Goal: Book appointment/travel/reservation

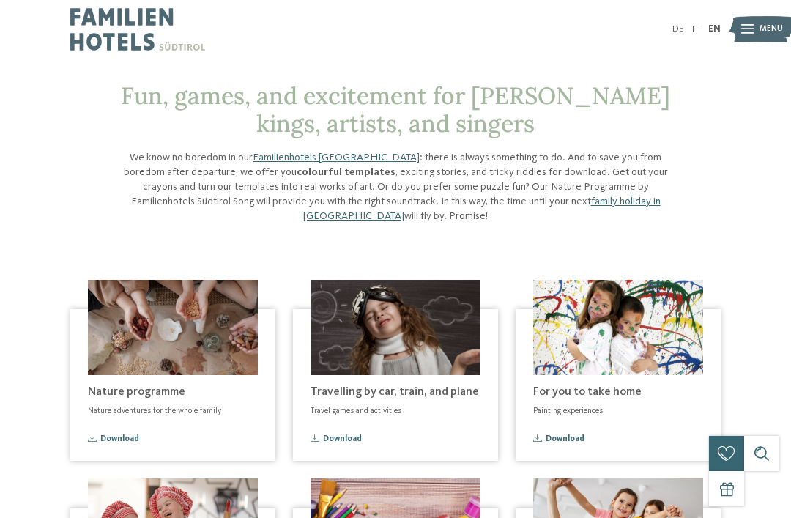
click at [738, 26] on img at bounding box center [761, 29] width 64 height 32
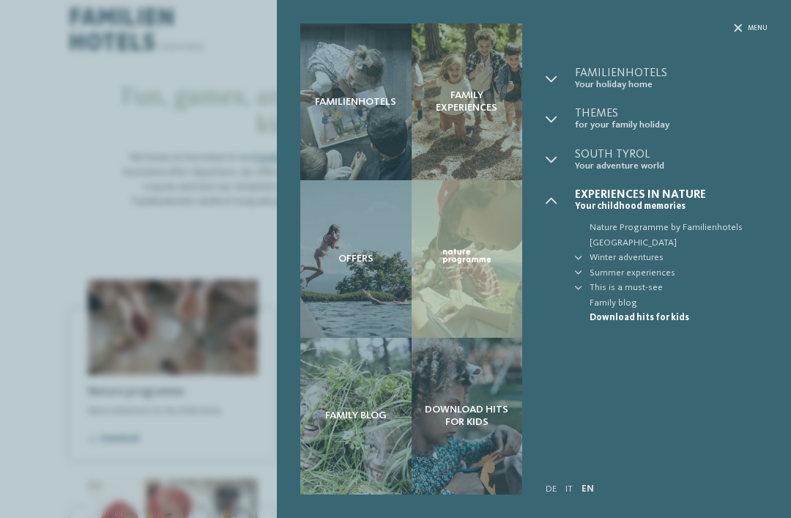
click at [359, 116] on div "Familienhotels" at bounding box center [355, 101] width 111 height 157
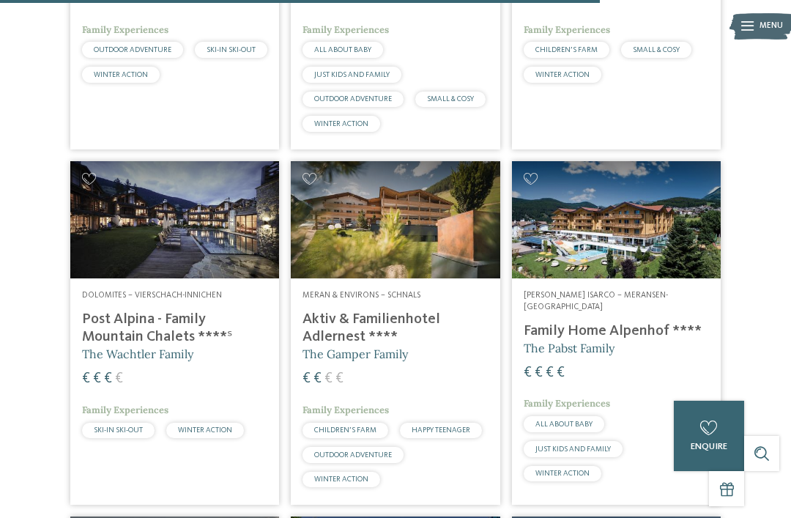
scroll to position [2815, 0]
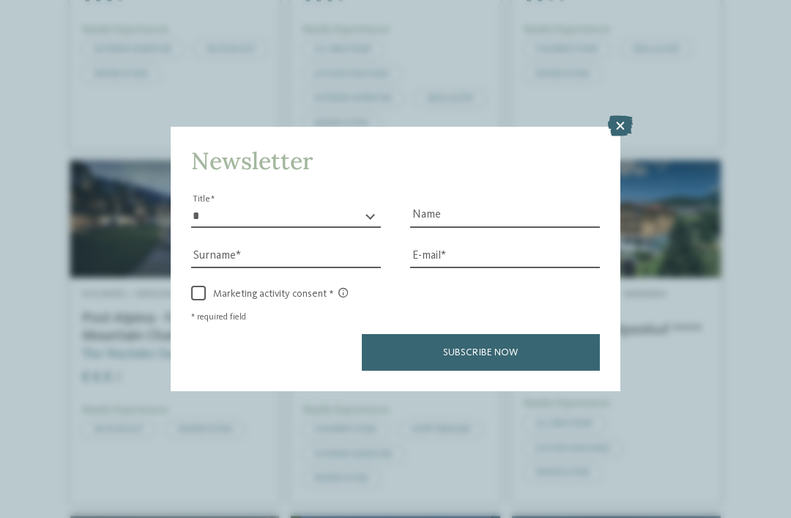
click at [610, 116] on icon at bounding box center [620, 126] width 25 height 20
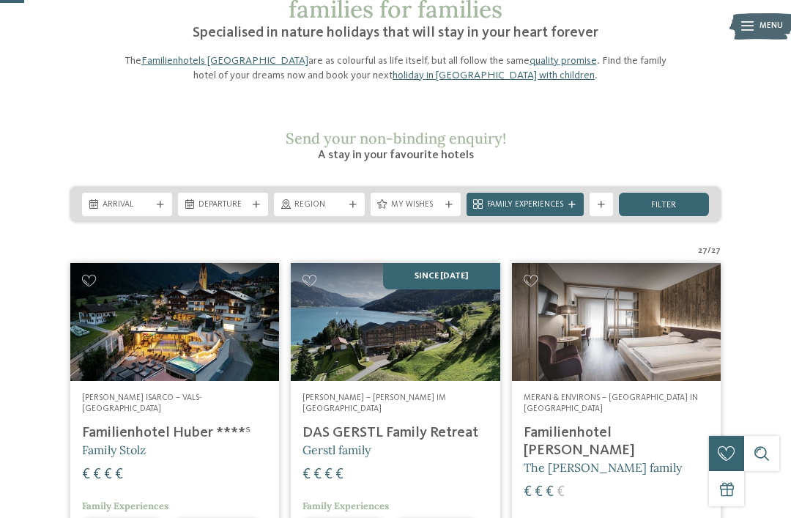
scroll to position [113, 0]
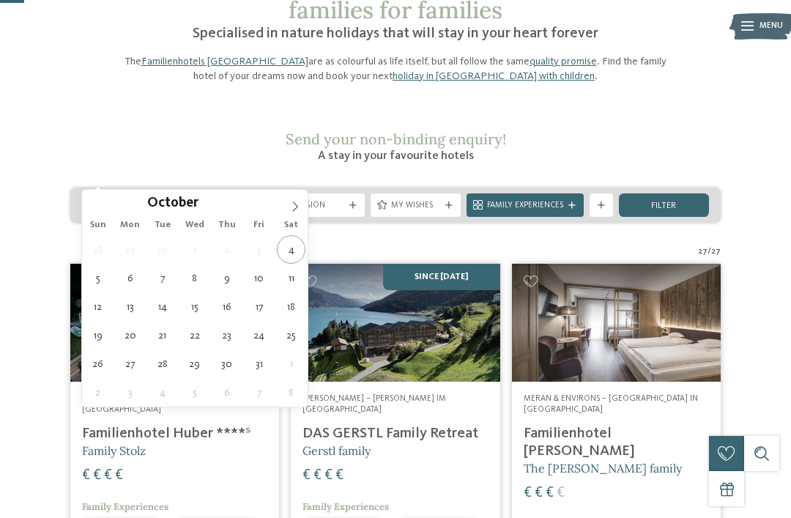
click at [293, 208] on icon at bounding box center [295, 206] width 10 height 10
click at [299, 212] on icon at bounding box center [295, 206] width 10 height 10
click at [297, 209] on icon at bounding box center [295, 206] width 10 height 10
type input "****"
click at [295, 213] on span at bounding box center [295, 202] width 25 height 25
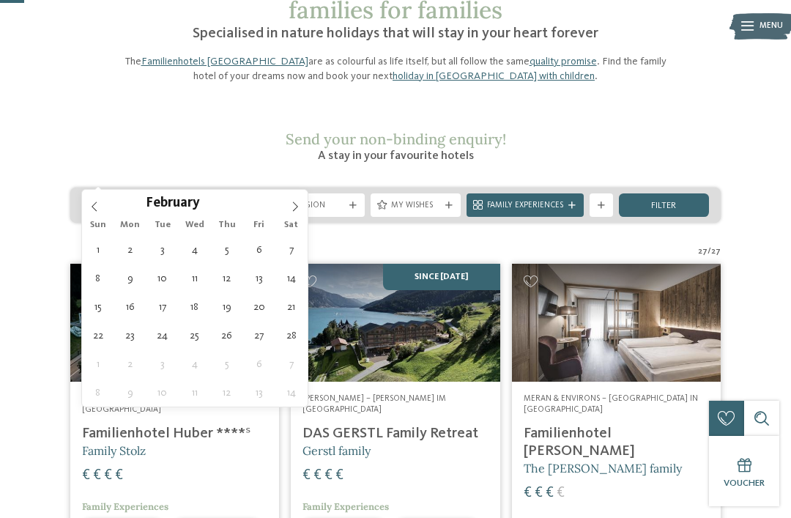
click at [297, 210] on icon at bounding box center [295, 206] width 10 height 10
click at [290, 212] on span at bounding box center [295, 202] width 25 height 25
click at [294, 214] on span at bounding box center [295, 202] width 25 height 25
click at [294, 212] on icon at bounding box center [295, 206] width 10 height 10
click at [292, 213] on span at bounding box center [295, 202] width 25 height 25
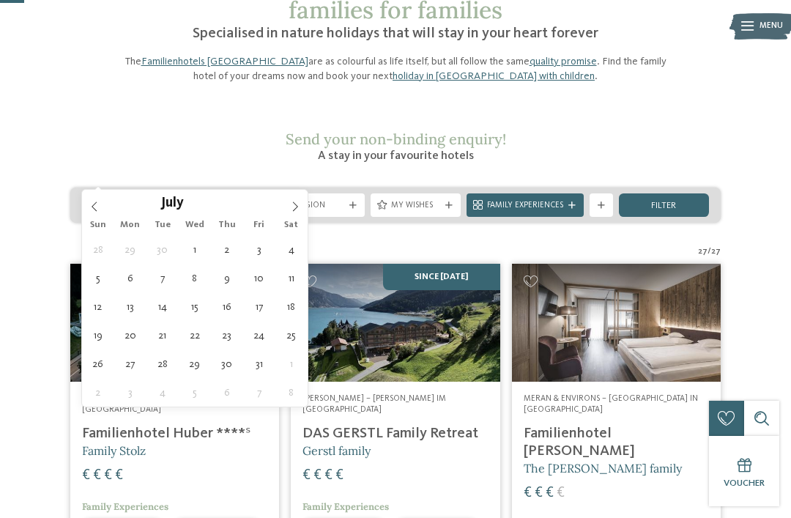
click at [296, 213] on span at bounding box center [295, 202] width 25 height 25
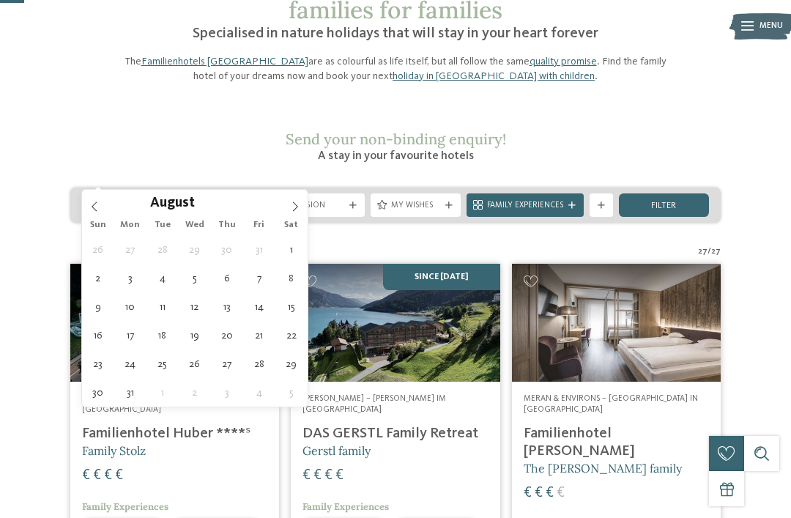
type div "27.08.2026"
type input "****"
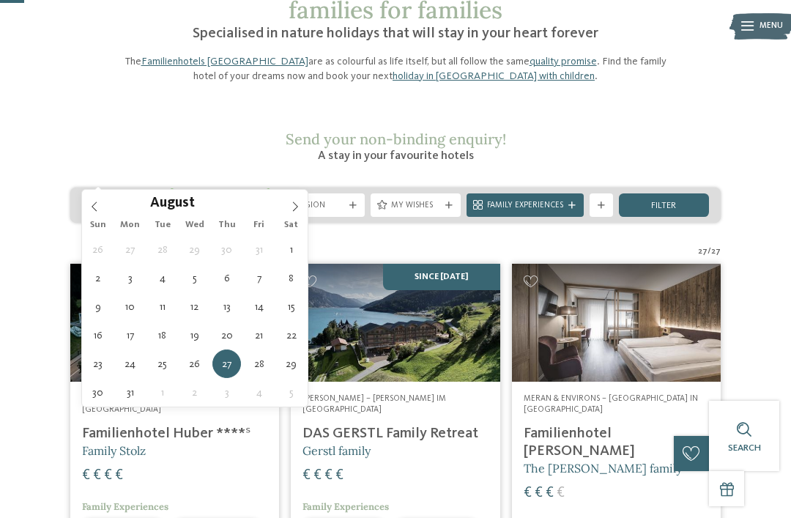
type div "20.08.2026"
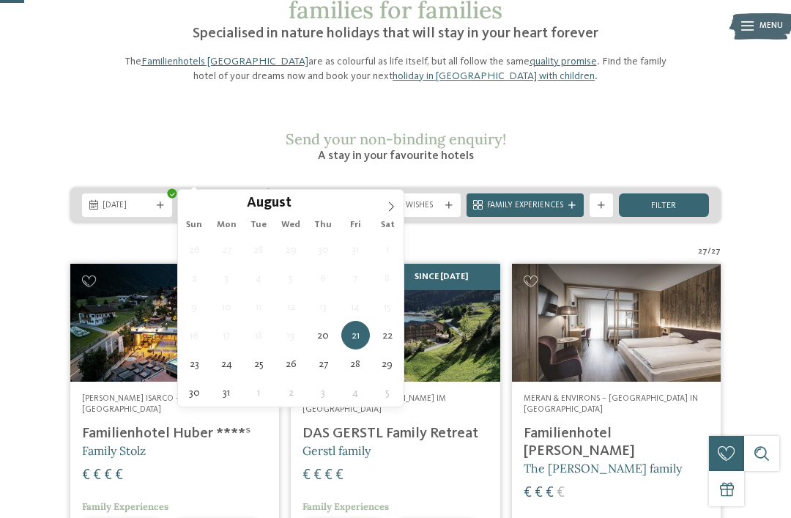
type div "27.08.2026"
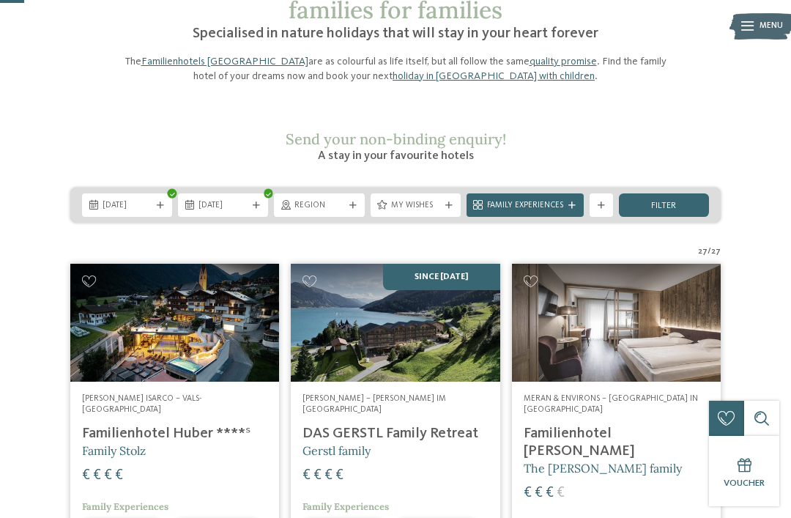
click at [347, 193] on div "Region" at bounding box center [319, 204] width 90 height 23
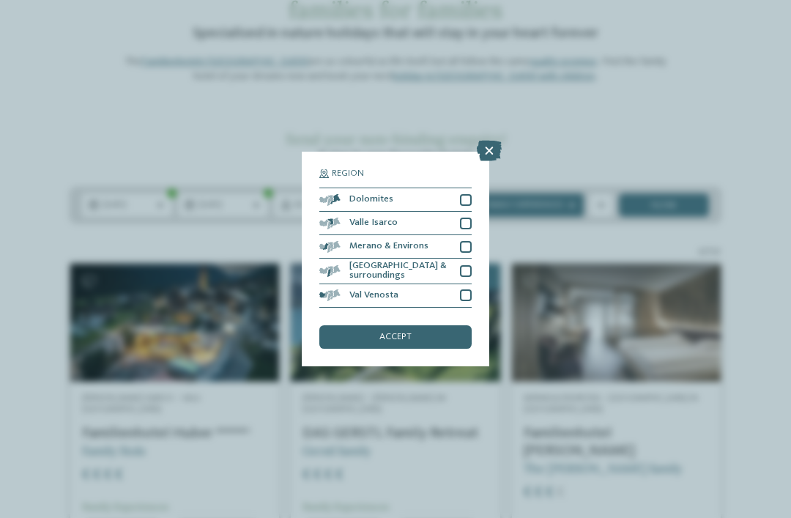
click at [467, 265] on div at bounding box center [466, 271] width 12 height 12
click at [469, 241] on div at bounding box center [466, 247] width 12 height 12
click at [406, 325] on div "accept" at bounding box center [395, 336] width 152 height 23
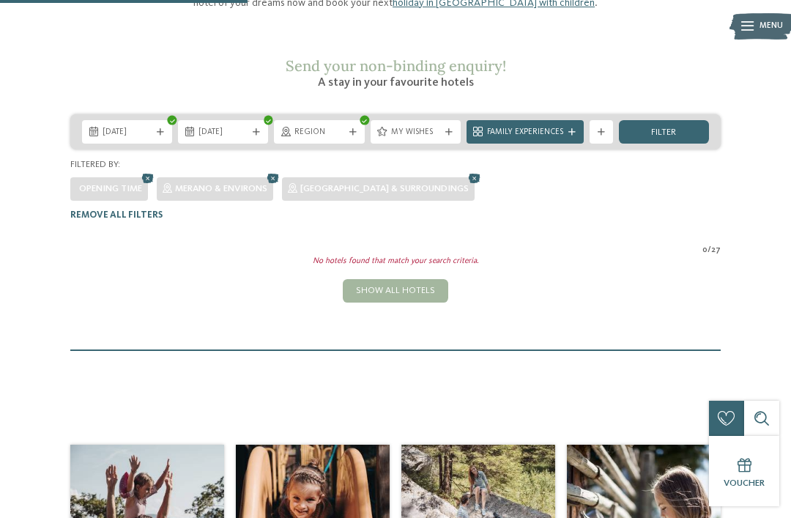
scroll to position [184, 0]
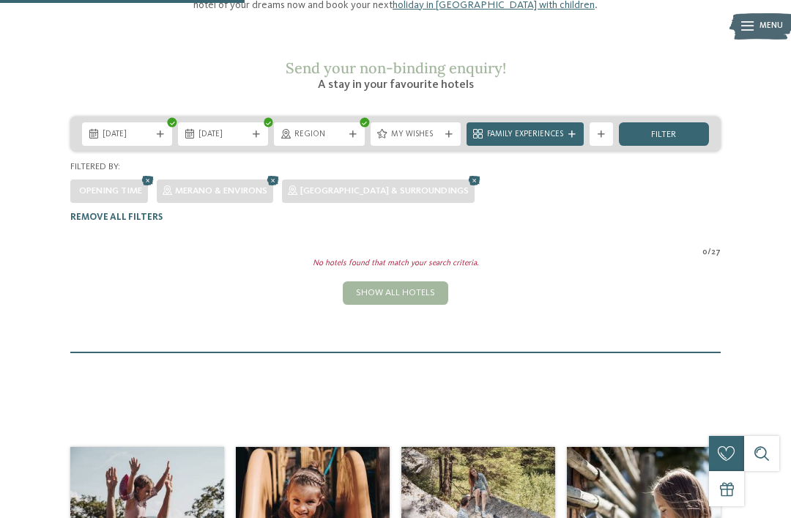
click at [266, 186] on span "Merano & Environs" at bounding box center [221, 191] width 92 height 10
click at [280, 173] on icon at bounding box center [273, 180] width 18 height 15
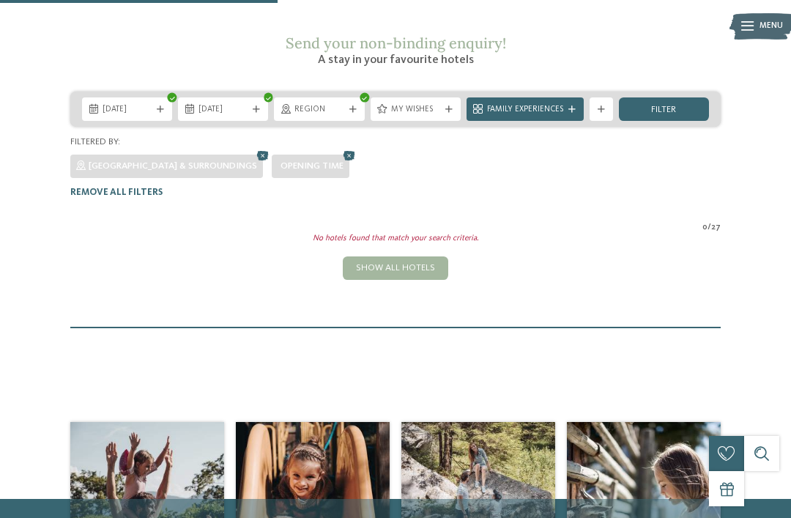
scroll to position [207, 0]
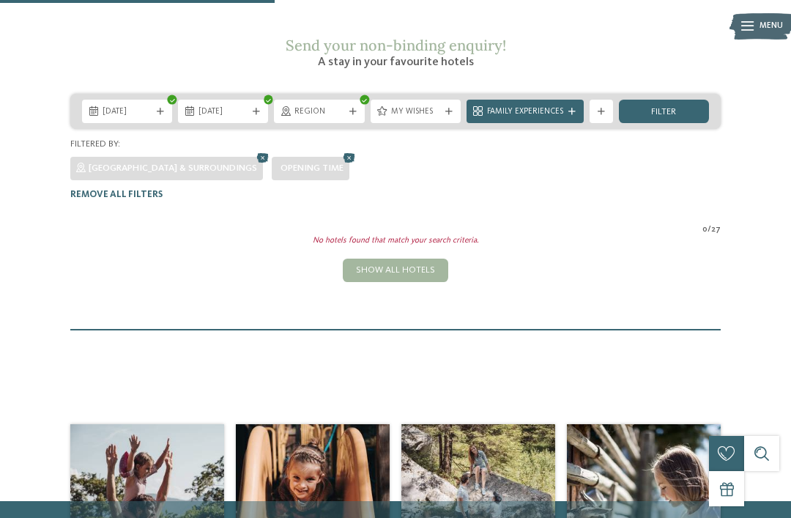
click at [340, 151] on icon at bounding box center [349, 158] width 18 height 15
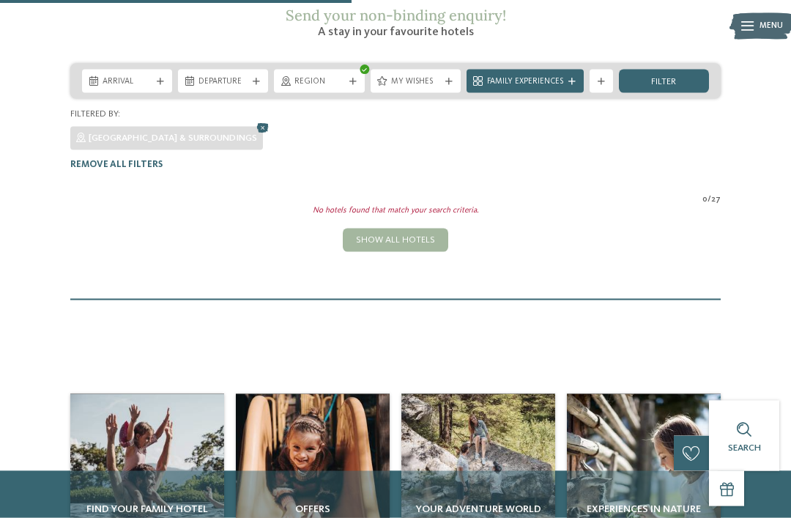
scroll to position [205, 0]
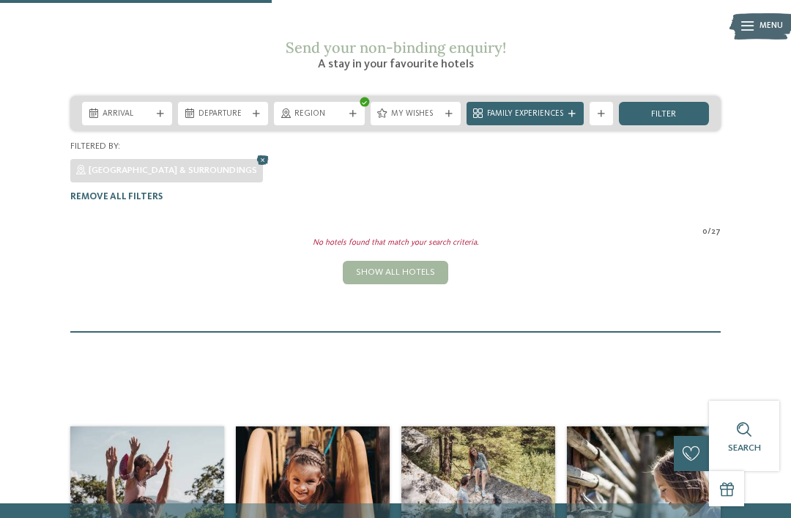
click at [403, 261] on div "Show all hotels" at bounding box center [395, 272] width 105 height 23
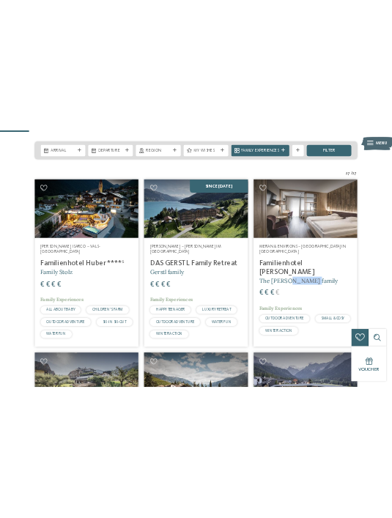
scroll to position [0, 0]
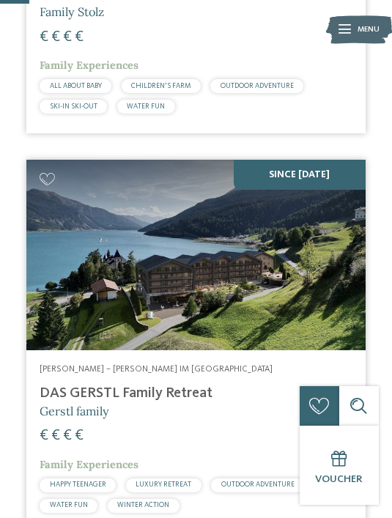
scroll to position [849, 0]
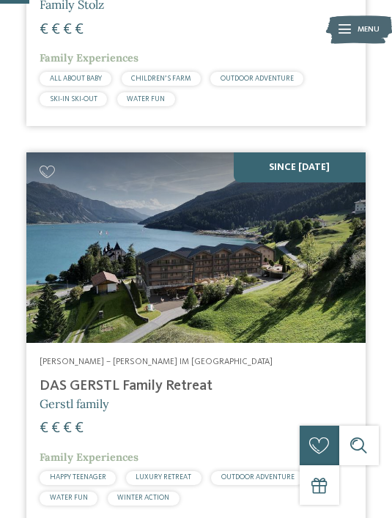
click at [358, 7] on div "Valle Isarco – Vals-Mühlbach Familienhotel Huber ****ˢ Family Stolz € € € € Fam…" at bounding box center [195, 35] width 339 height 182
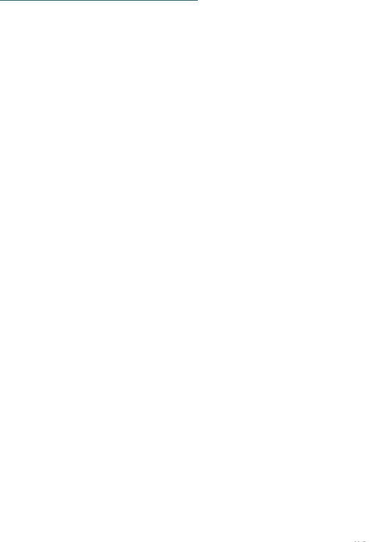
scroll to position [2154, 0]
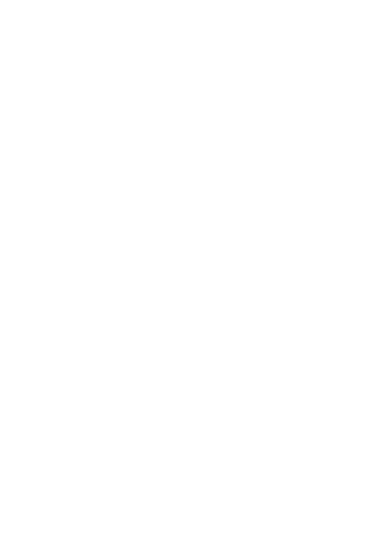
click at [355, 274] on icon at bounding box center [365, 289] width 36 height 30
click at [356, 274] on icon at bounding box center [365, 289] width 36 height 30
click at [367, 274] on icon at bounding box center [365, 289] width 36 height 30
click at [365, 274] on icon at bounding box center [365, 289] width 36 height 30
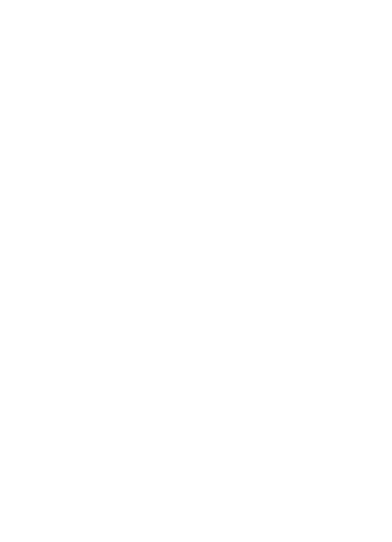
scroll to position [38, 0]
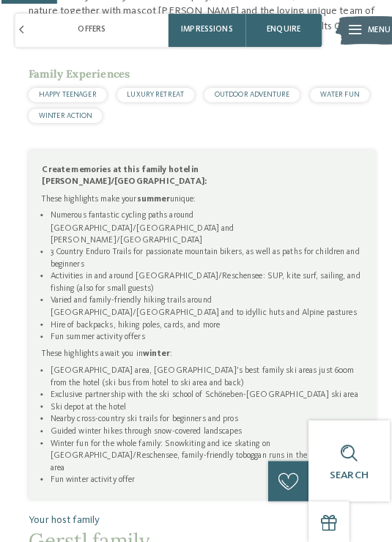
scroll to position [668, 0]
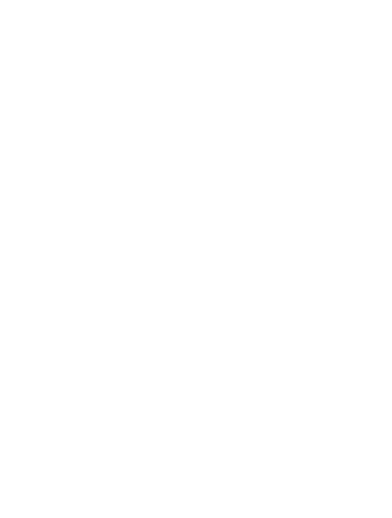
click at [27, 81] on icon at bounding box center [23, 79] width 32 height 26
click at [327, 315] on span "Region" at bounding box center [196, 321] width 266 height 13
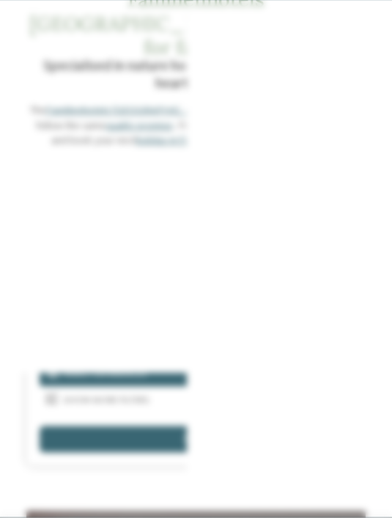
scroll to position [92, 0]
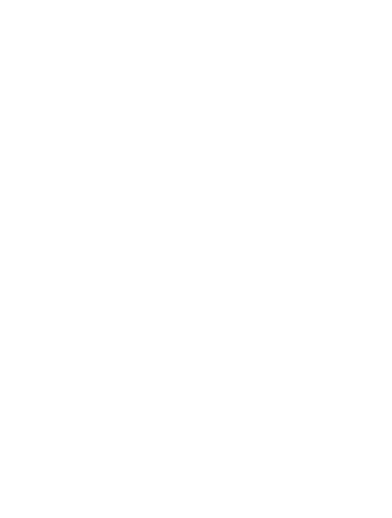
click at [270, 266] on div at bounding box center [275, 272] width 13 height 13
click at [276, 239] on div at bounding box center [275, 245] width 13 height 13
click at [220, 333] on div "accept" at bounding box center [195, 346] width 171 height 26
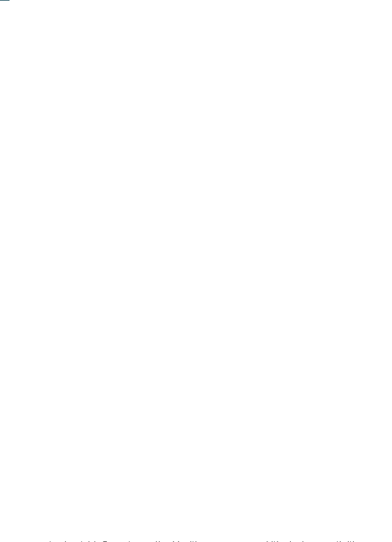
scroll to position [103, 0]
click at [370, 230] on icon at bounding box center [369, 245] width 36 height 30
click at [368, 230] on icon at bounding box center [369, 245] width 36 height 30
click at [379, 230] on icon at bounding box center [369, 245] width 36 height 30
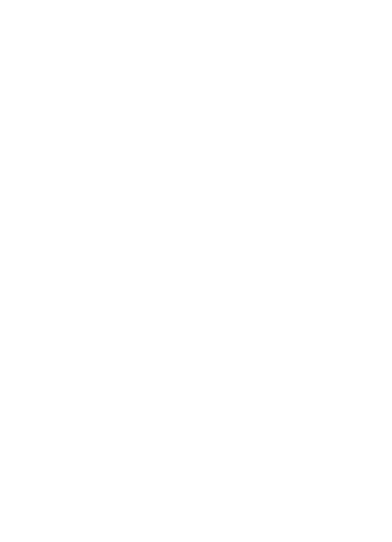
scroll to position [1813, 0]
click at [367, 163] on icon at bounding box center [369, 178] width 36 height 30
